Goal: Information Seeking & Learning: Learn about a topic

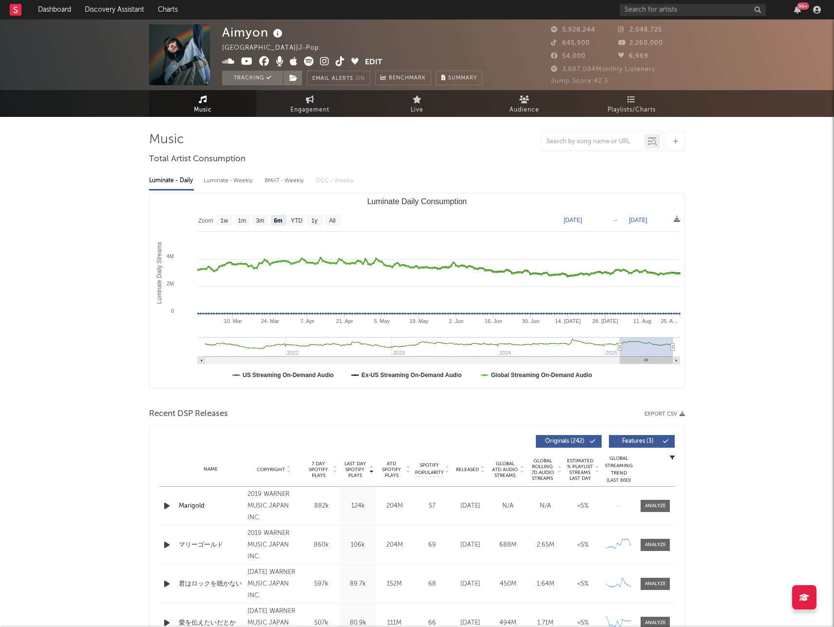
select select "6m"
drag, startPoint x: 206, startPoint y: 106, endPoint x: 206, endPoint y: 100, distance: 5.8
click at [206, 106] on span "Music" at bounding box center [203, 110] width 18 height 12
click at [56, 6] on link "Dashboard" at bounding box center [54, 9] width 47 height 19
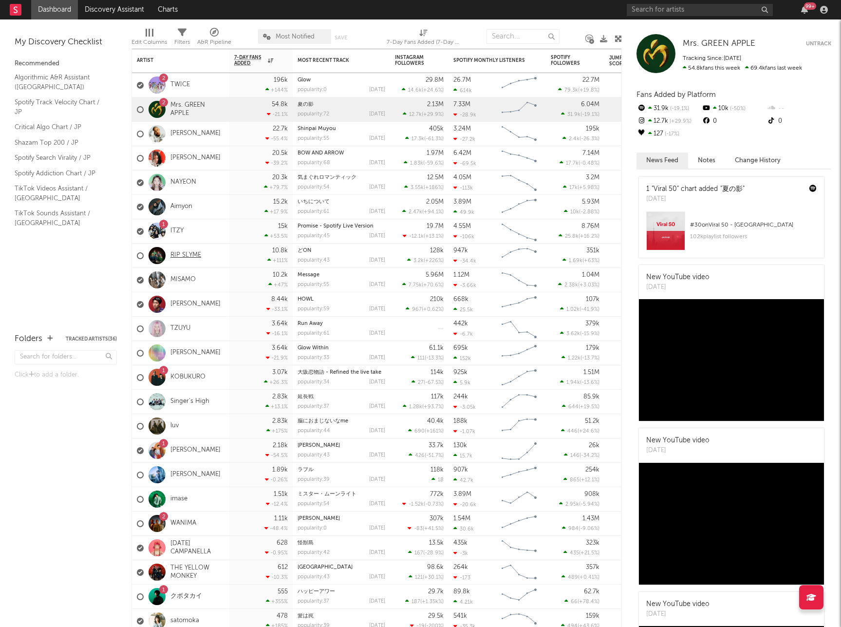
click at [181, 256] on link "RIP SLYME" at bounding box center [185, 255] width 31 height 8
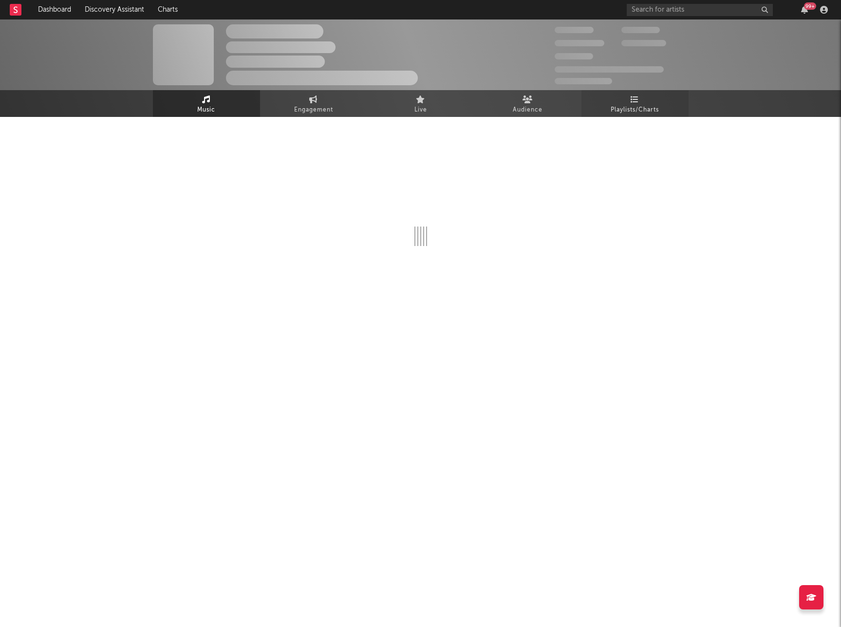
click at [633, 112] on span "Playlists/Charts" at bounding box center [635, 110] width 48 height 12
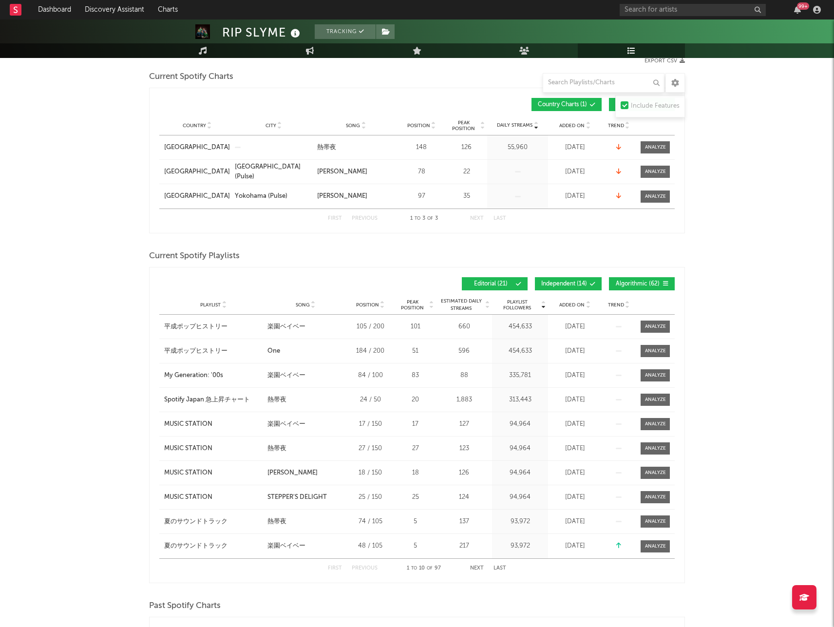
scroll to position [125, 0]
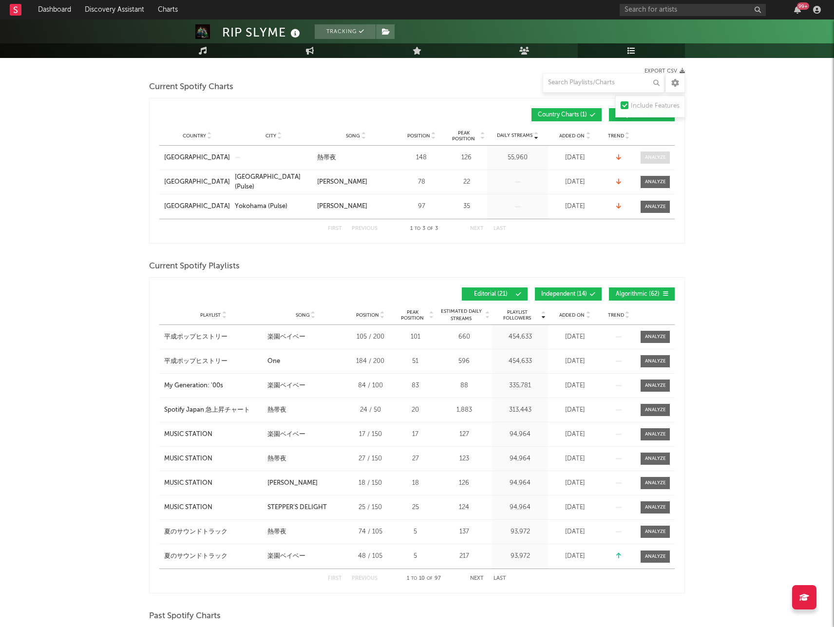
click at [653, 160] on div at bounding box center [655, 157] width 21 height 7
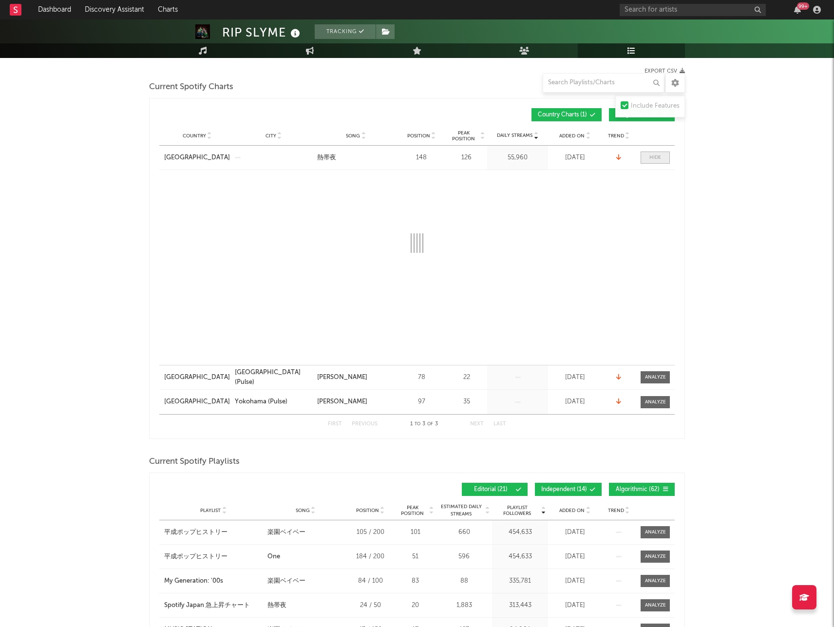
select select "6m"
